Goal: Navigation & Orientation: Find specific page/section

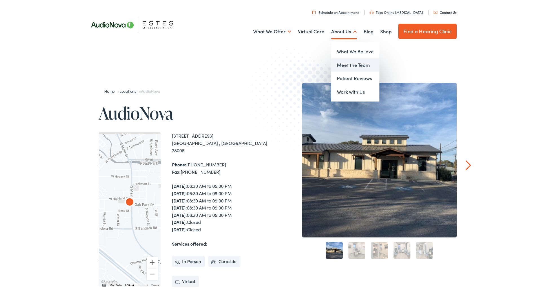
click at [346, 65] on link "Meet the Team" at bounding box center [355, 64] width 48 height 14
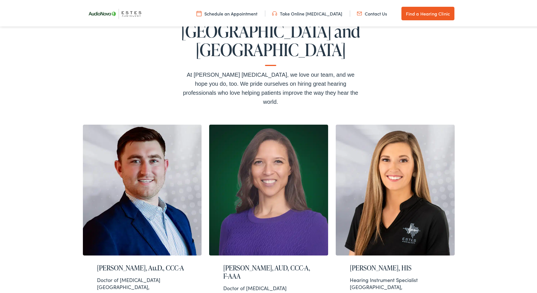
scroll to position [141, 0]
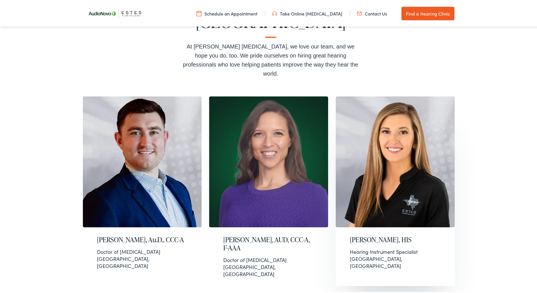
click at [382, 140] on img at bounding box center [395, 160] width 119 height 131
